Goal: Transaction & Acquisition: Download file/media

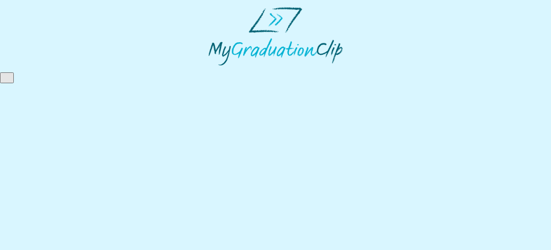
select select "**********"
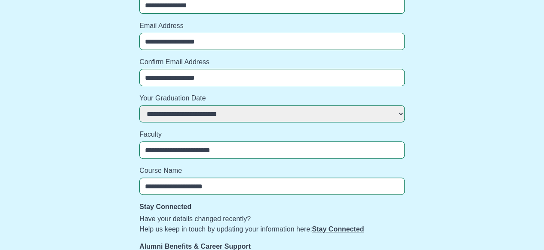
scroll to position [154, 0]
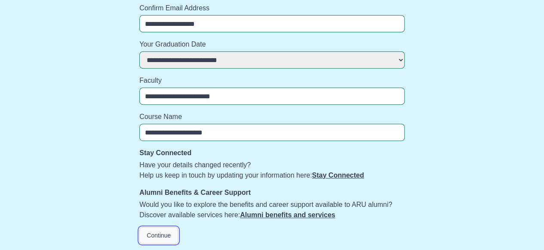
click at [165, 231] on button "Continue" at bounding box center [158, 235] width 39 height 16
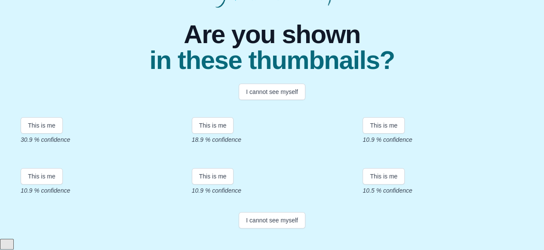
scroll to position [94, 0]
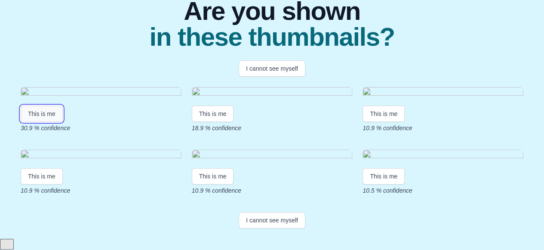
click at [45, 122] on button "This is me" at bounding box center [42, 113] width 42 height 16
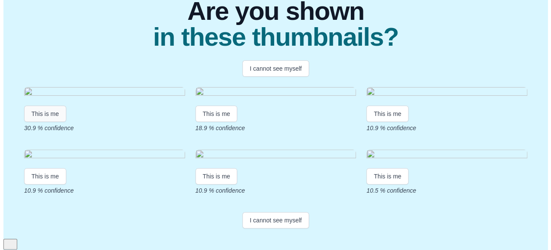
scroll to position [0, 0]
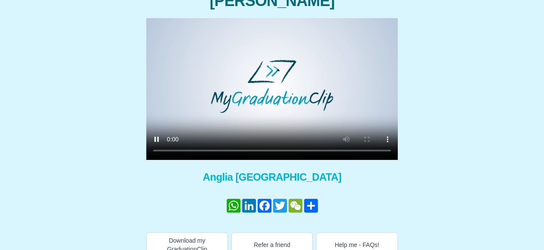
scroll to position [126, 0]
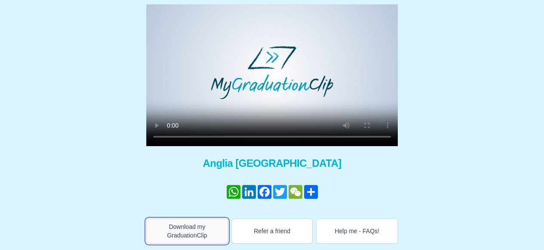
click at [176, 233] on button "Download my GraduationClip" at bounding box center [187, 230] width 82 height 25
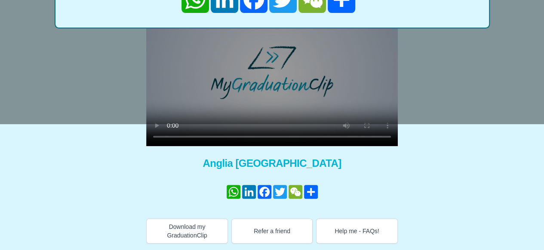
click at [120, 189] on div "Congratulations [PERSON_NAME] × Share your GraduationClip now! WhatsApp LinkedI…" at bounding box center [272, 91] width 531 height 304
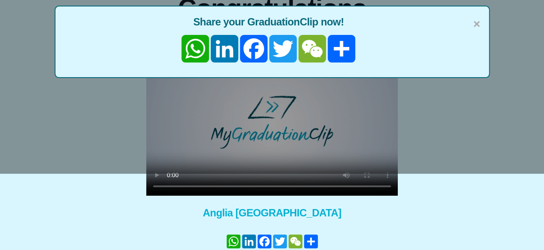
scroll to position [76, 0]
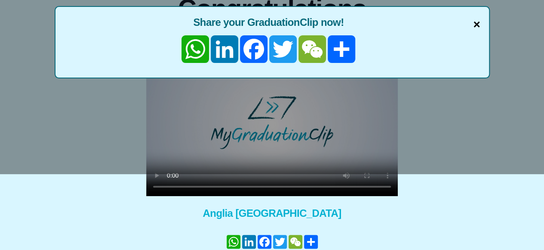
click at [478, 26] on span "×" at bounding box center [476, 24] width 7 height 18
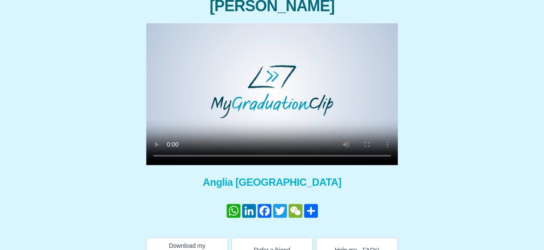
scroll to position [0, 0]
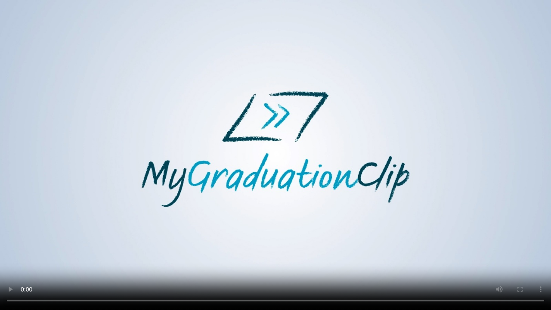
click at [0, 176] on video at bounding box center [275, 155] width 551 height 310
click at [164, 249] on video at bounding box center [275, 155] width 551 height 310
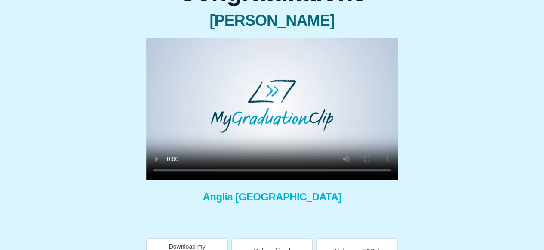
scroll to position [100, 0]
